Goal: Navigation & Orientation: Find specific page/section

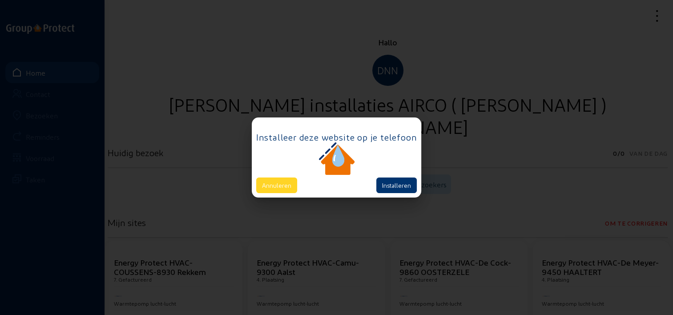
click at [283, 188] on button "Annuleren" at bounding box center [276, 185] width 41 height 16
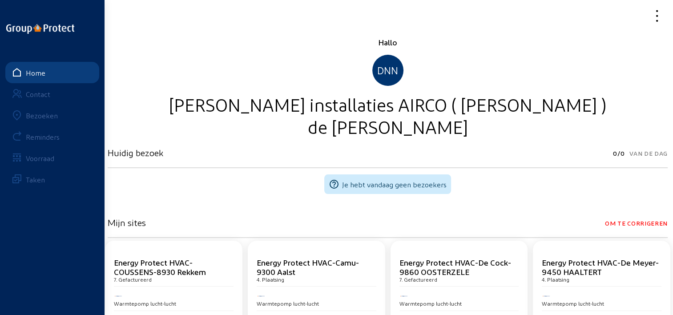
click at [655, 1] on div at bounding box center [387, 16] width 570 height 32
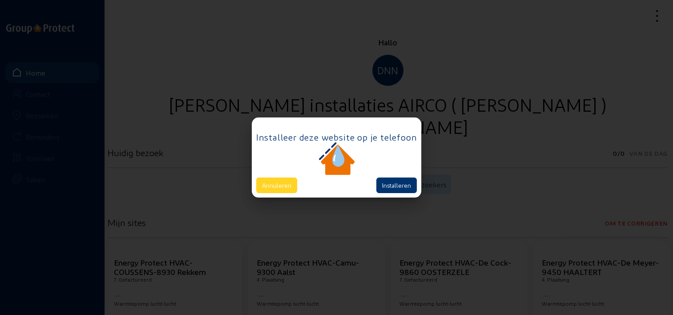
click at [284, 183] on button "Annuleren" at bounding box center [276, 185] width 41 height 16
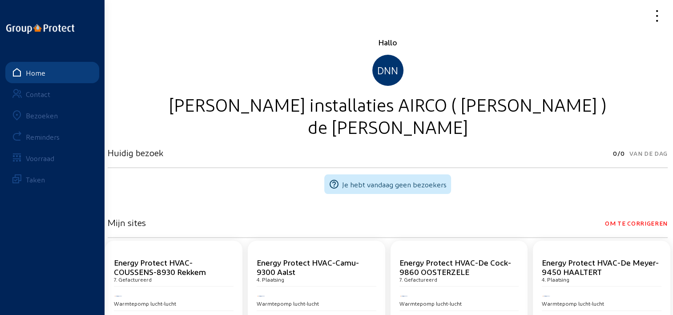
click at [47, 114] on div "Bezoeken" at bounding box center [42, 115] width 32 height 8
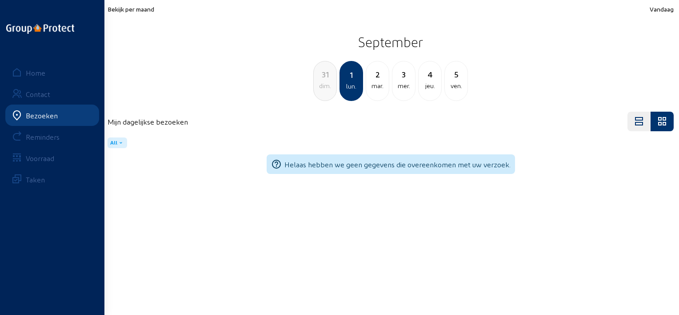
click at [143, 8] on span "Bekijk per maand" at bounding box center [131, 9] width 47 height 8
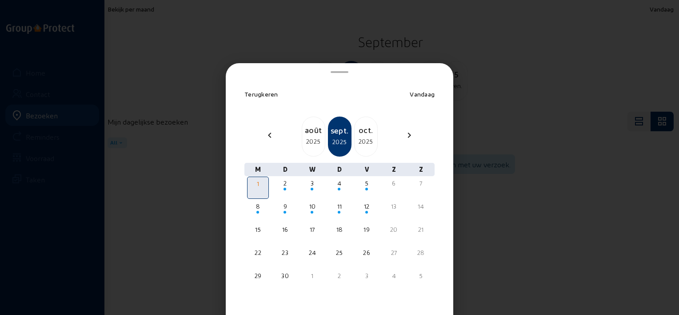
click at [155, 10] on div at bounding box center [339, 157] width 679 height 315
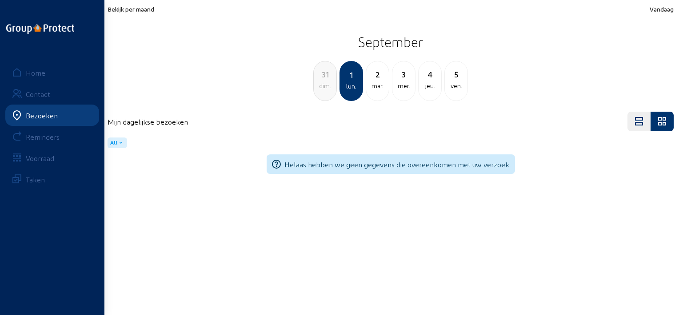
click at [378, 87] on div "mar." at bounding box center [377, 85] width 23 height 11
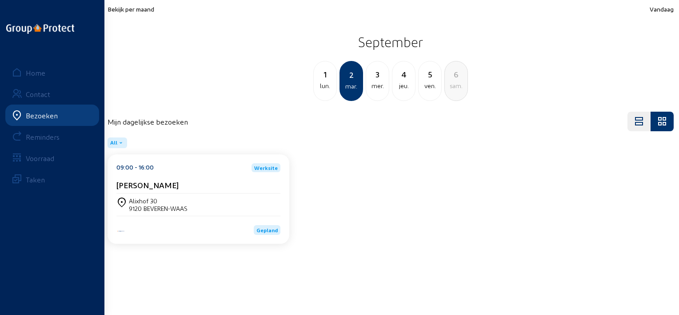
click at [151, 14] on div "Bekijk per maand Vandaag [DATE] lun. [DATE] 3 mer. 4 jeu. 5 ven. 6 sam." at bounding box center [391, 53] width 566 height 96
click at [148, 9] on span "Bekijk per maand" at bounding box center [131, 9] width 47 height 8
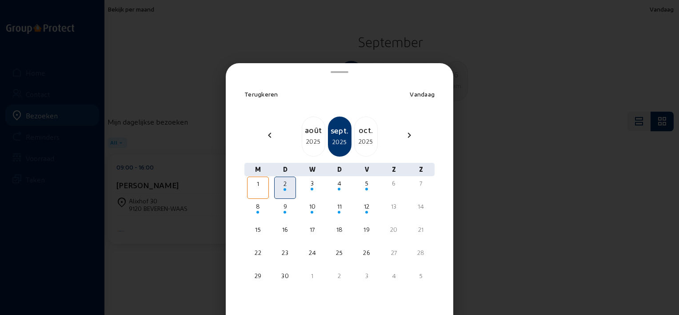
click at [302, 133] on div "août" at bounding box center [313, 130] width 23 height 12
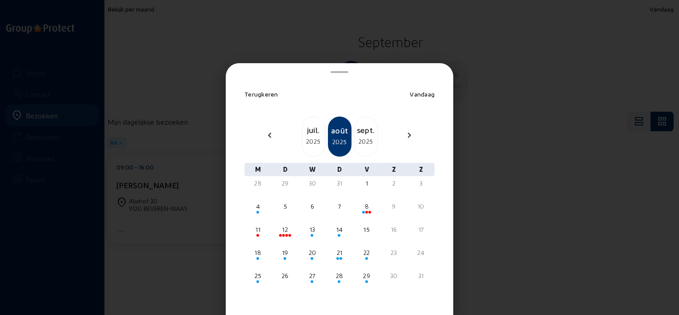
click at [184, 224] on div at bounding box center [339, 157] width 679 height 315
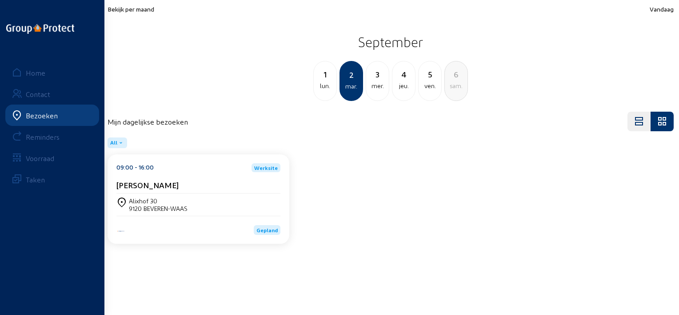
click at [144, 8] on span "Bekijk per maand" at bounding box center [131, 9] width 47 height 8
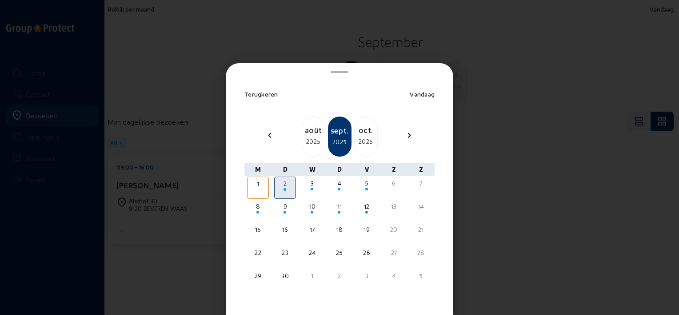
click at [315, 132] on div "août" at bounding box center [313, 130] width 23 height 12
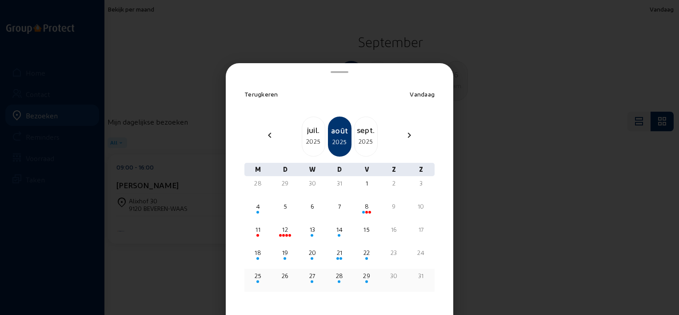
click at [258, 274] on div "25" at bounding box center [258, 275] width 20 height 9
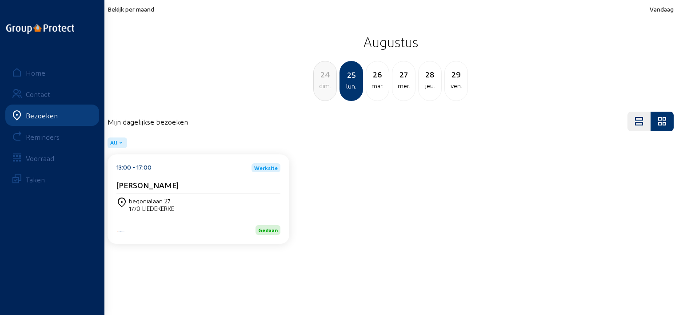
click at [381, 76] on div "26" at bounding box center [377, 74] width 23 height 12
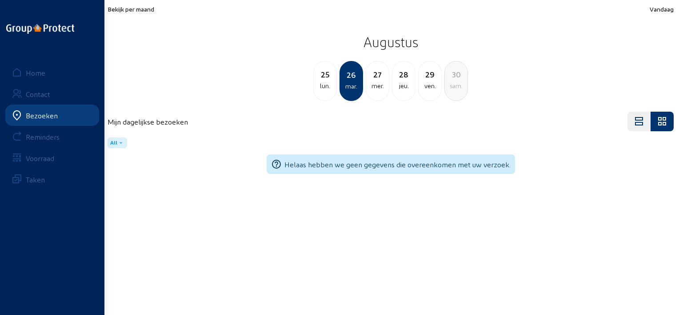
click at [381, 76] on div "27" at bounding box center [377, 74] width 23 height 12
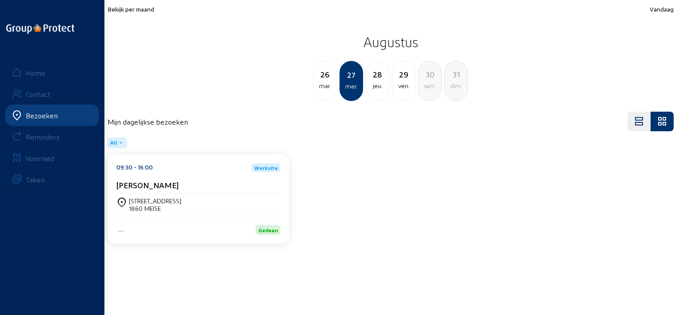
click at [403, 82] on div "ven." at bounding box center [403, 85] width 23 height 11
click at [138, 10] on span "Bekijk per maand" at bounding box center [131, 9] width 47 height 8
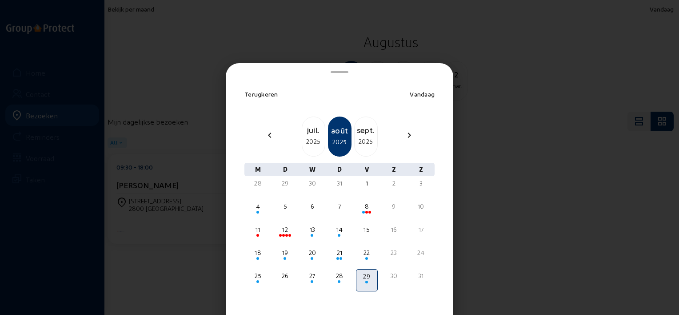
click at [353, 28] on div at bounding box center [339, 157] width 679 height 315
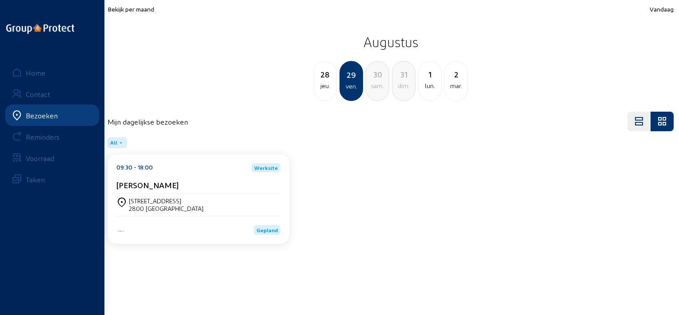
click at [137, 8] on span "Bekijk per maand" at bounding box center [131, 9] width 47 height 8
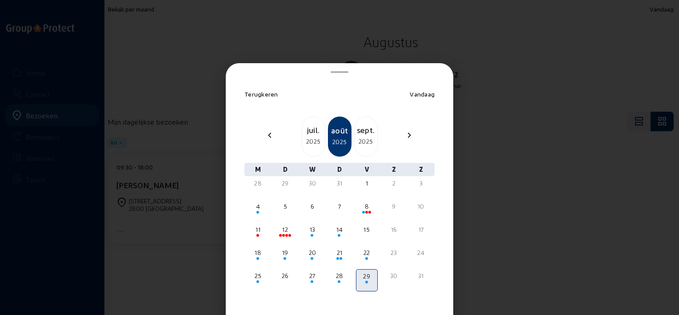
click at [38, 72] on div at bounding box center [339, 157] width 679 height 315
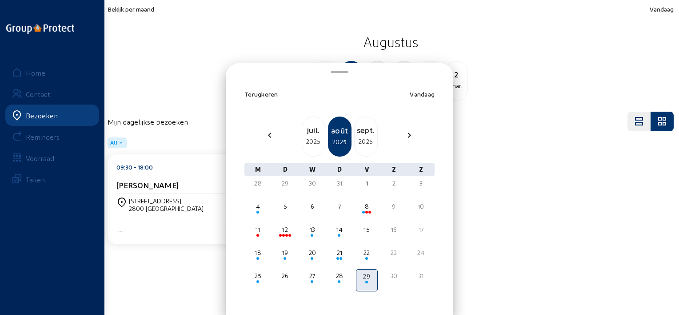
click at [38, 72] on div "Home" at bounding box center [36, 72] width 20 height 8
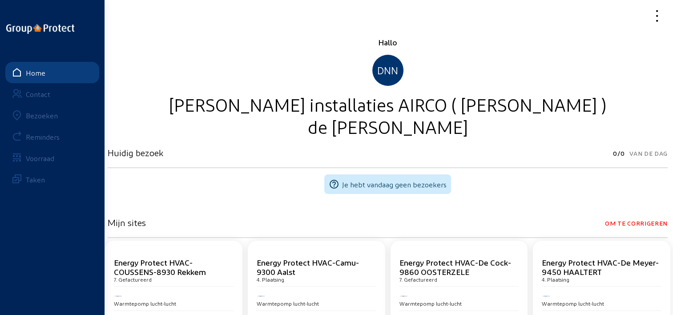
click at [656, 13] on icon at bounding box center [624, 16] width 79 height 16
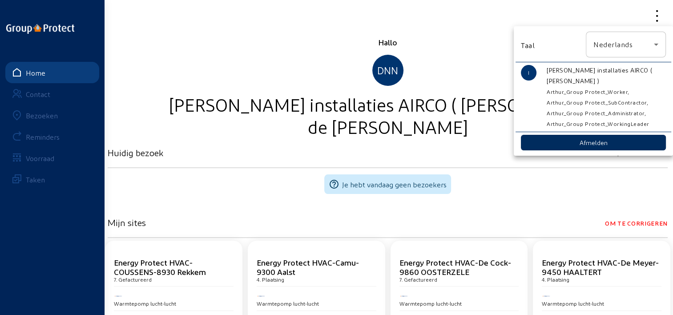
click at [590, 140] on button "Afmelden" at bounding box center [593, 143] width 145 height 16
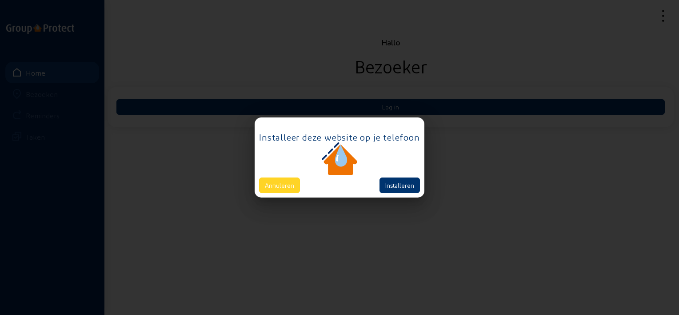
click at [288, 190] on button "Annuleren" at bounding box center [279, 185] width 41 height 16
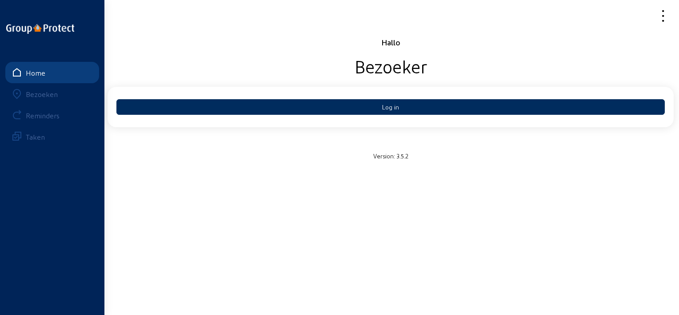
click at [300, 109] on button "Log in" at bounding box center [390, 107] width 549 height 16
